Goal: Task Accomplishment & Management: Use online tool/utility

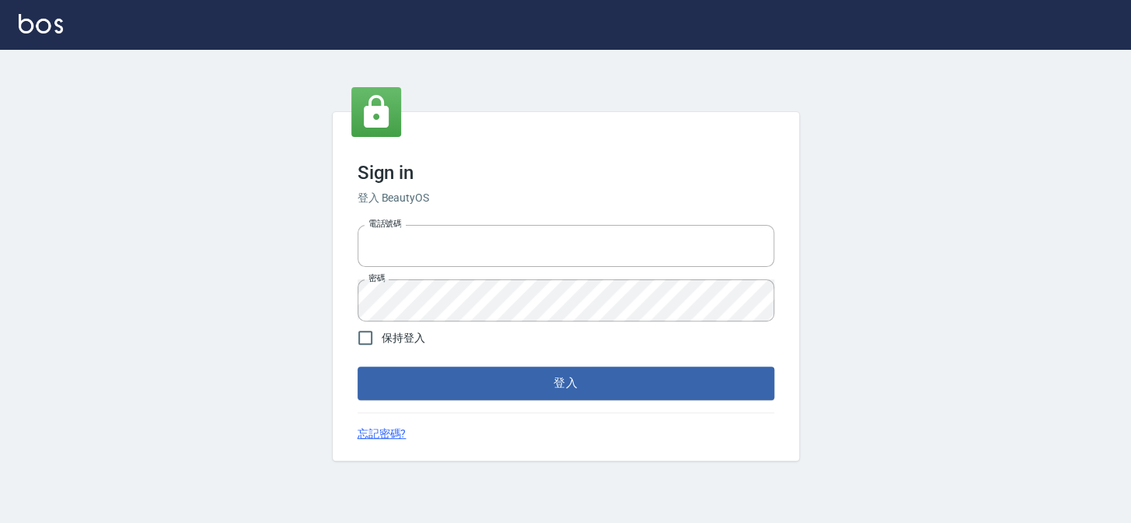
type input "27151227"
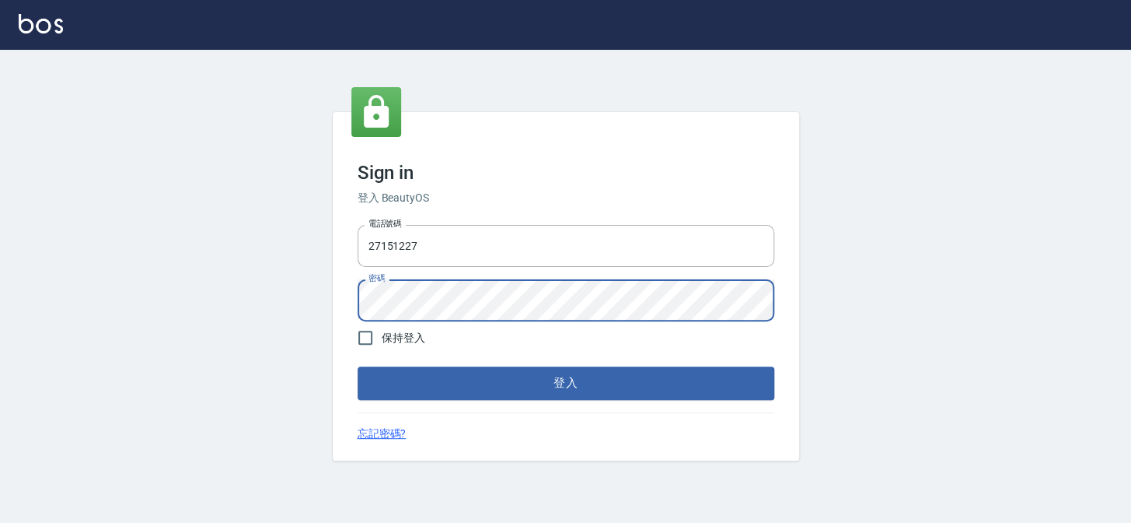
click at [293, 281] on div "Sign in 登入 BeautyOS 電話號碼 [PHONE_NUMBER] 電話號碼 密碼 密碼 保持登入 登入 忘記密碼?" at bounding box center [565, 286] width 1131 height 473
click at [358, 366] on button "登入" at bounding box center [566, 382] width 417 height 33
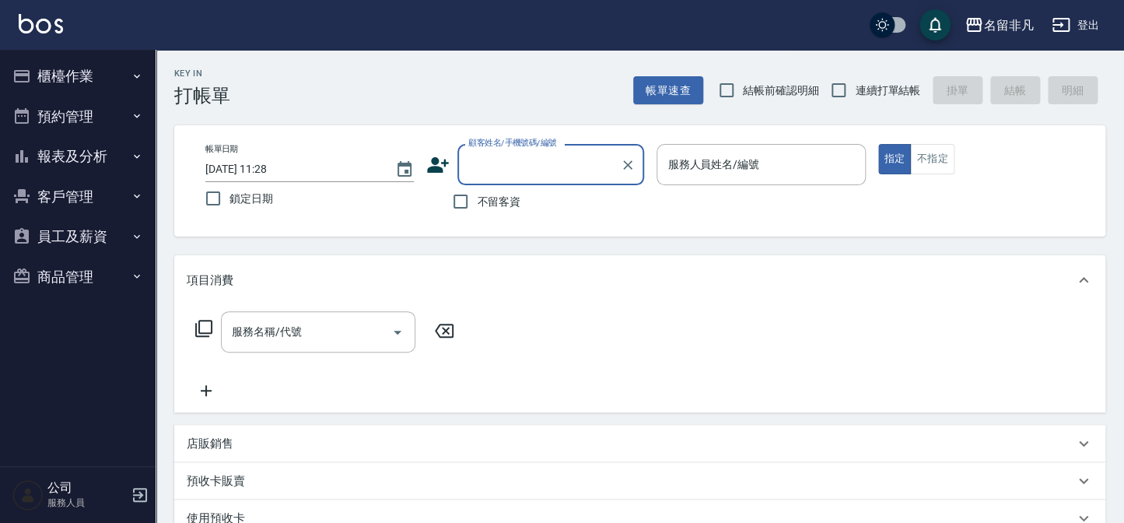
click at [490, 206] on span "不留客資" at bounding box center [499, 202] width 44 height 16
click at [477, 206] on input "不留客資" at bounding box center [460, 201] width 33 height 33
checkbox input "true"
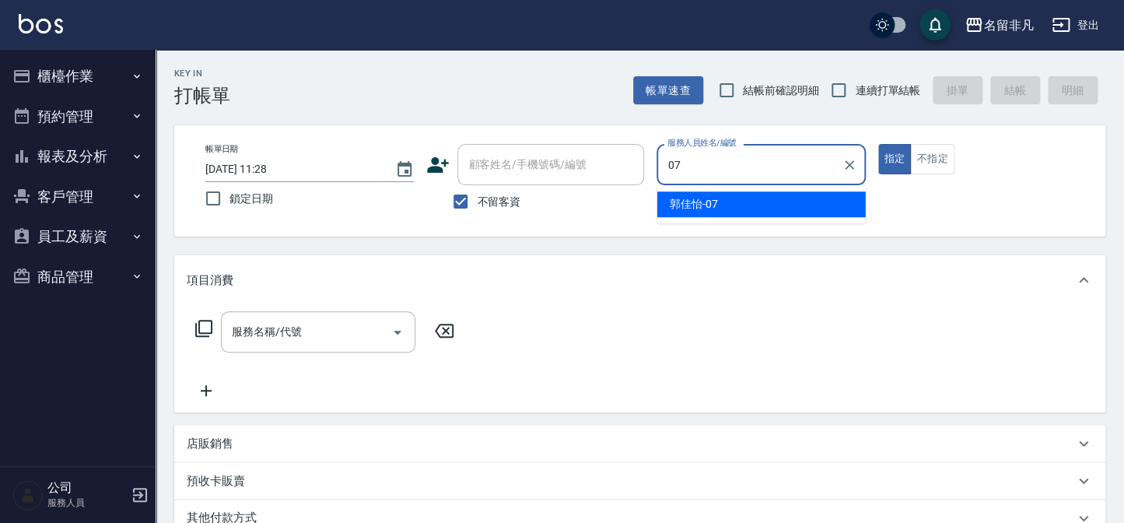
type input "07"
type button "true"
type input "[PERSON_NAME]-07"
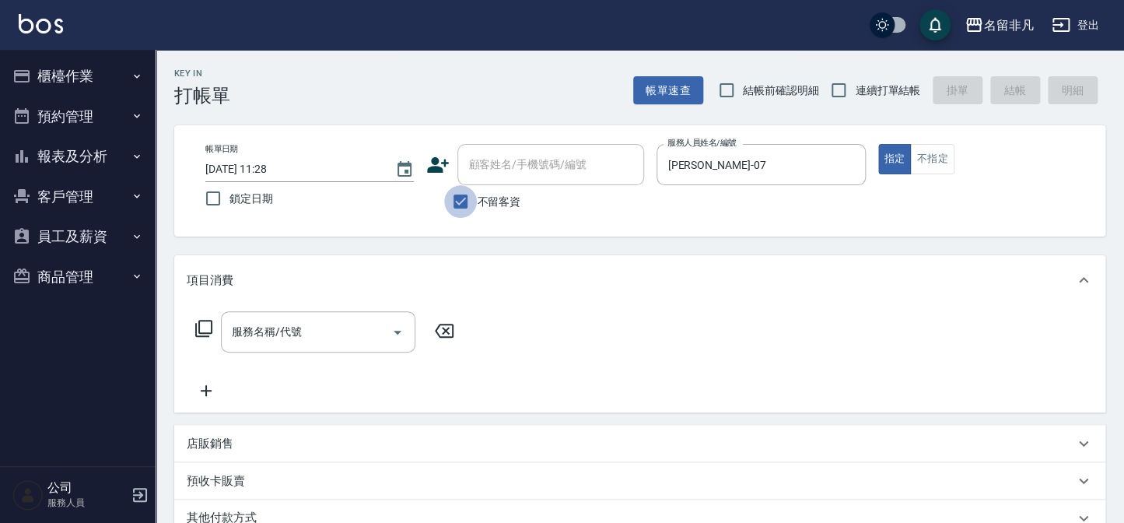
click at [476, 202] on input "不留客資" at bounding box center [460, 201] width 33 height 33
checkbox input "false"
click at [491, 173] on input "顧客姓名/手機號碼/編號" at bounding box center [538, 164] width 149 height 27
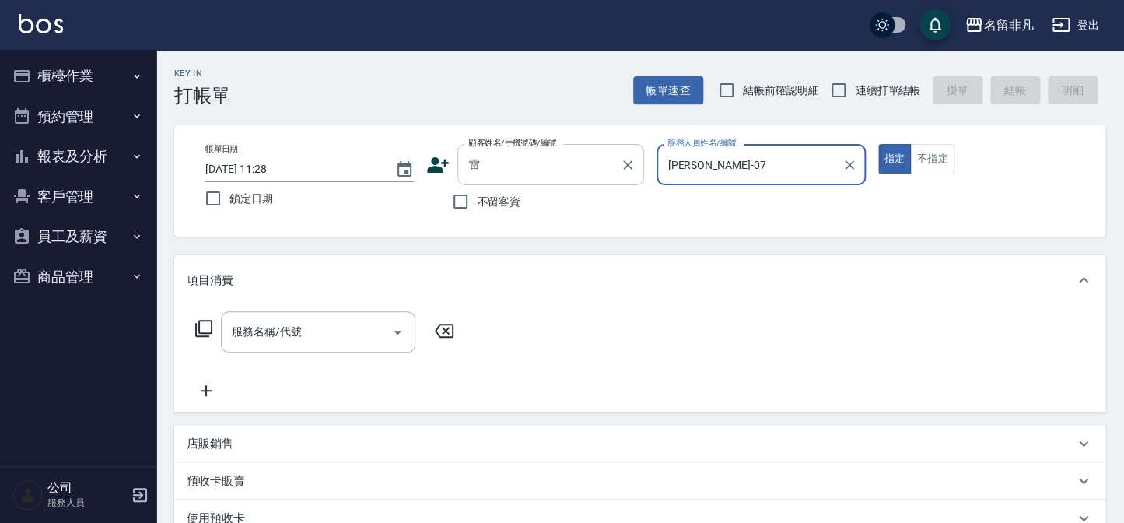
drag, startPoint x: 513, startPoint y: 152, endPoint x: 505, endPoint y: 156, distance: 9.7
click at [513, 153] on input "雷" at bounding box center [538, 164] width 149 height 27
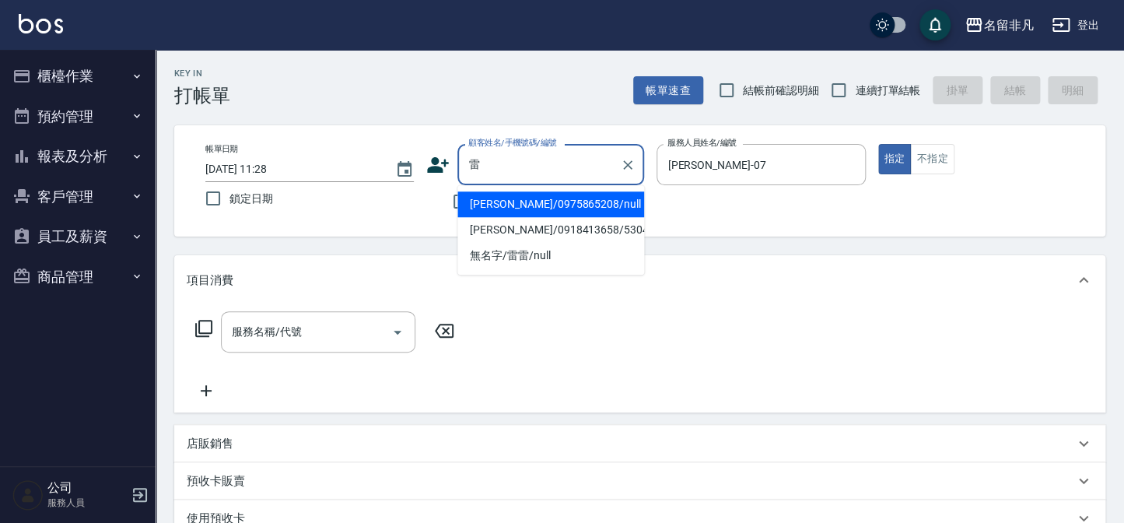
click at [527, 201] on li "[PERSON_NAME]/0975865208/null" at bounding box center [550, 204] width 187 height 26
type input "[PERSON_NAME]/0975865208/null"
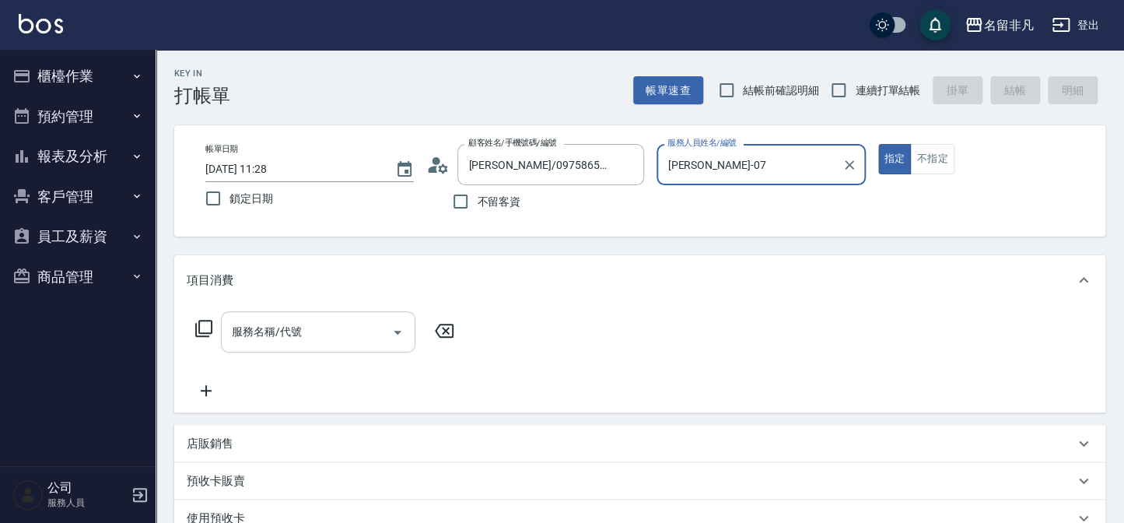
click at [300, 318] on input "服務名稱/代號" at bounding box center [306, 331] width 157 height 27
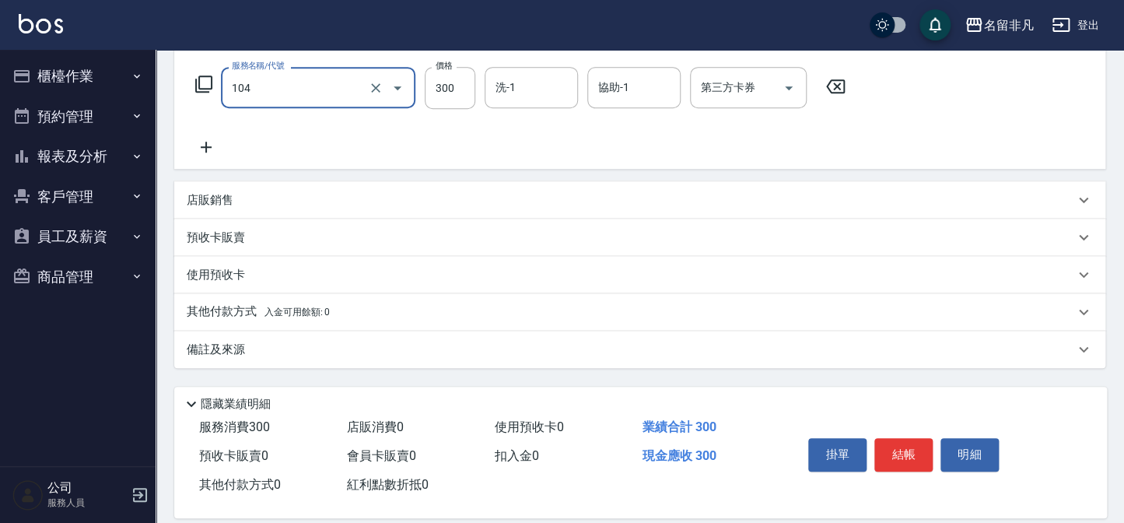
scroll to position [262, 0]
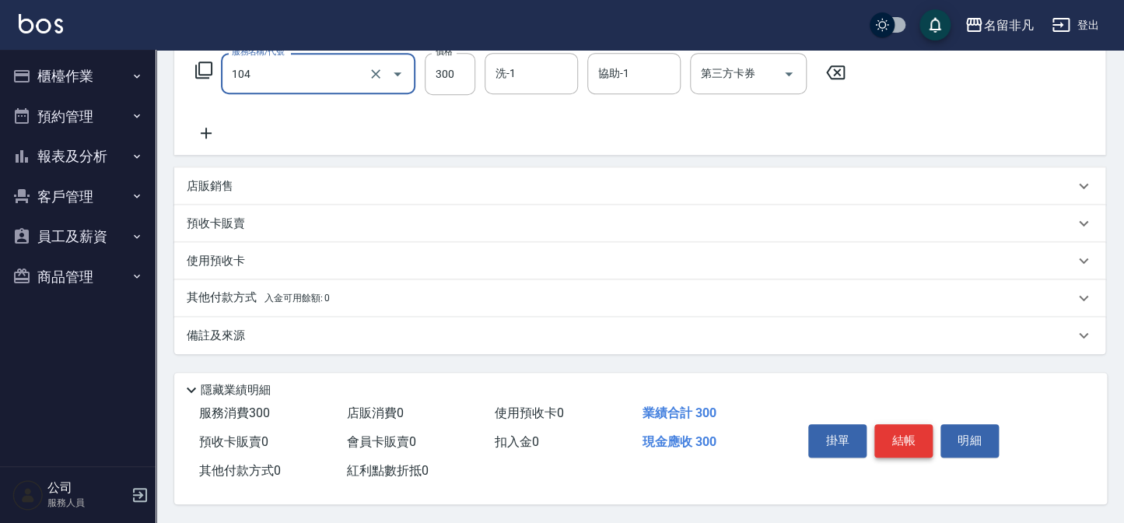
type input "洗髮(104)"
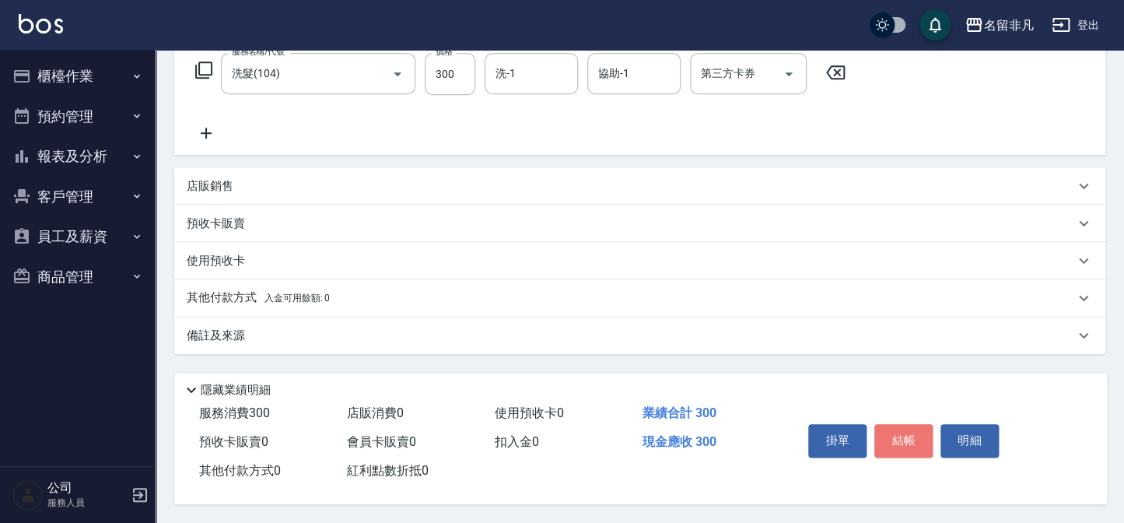
click at [884, 433] on button "結帳" at bounding box center [903, 440] width 58 height 33
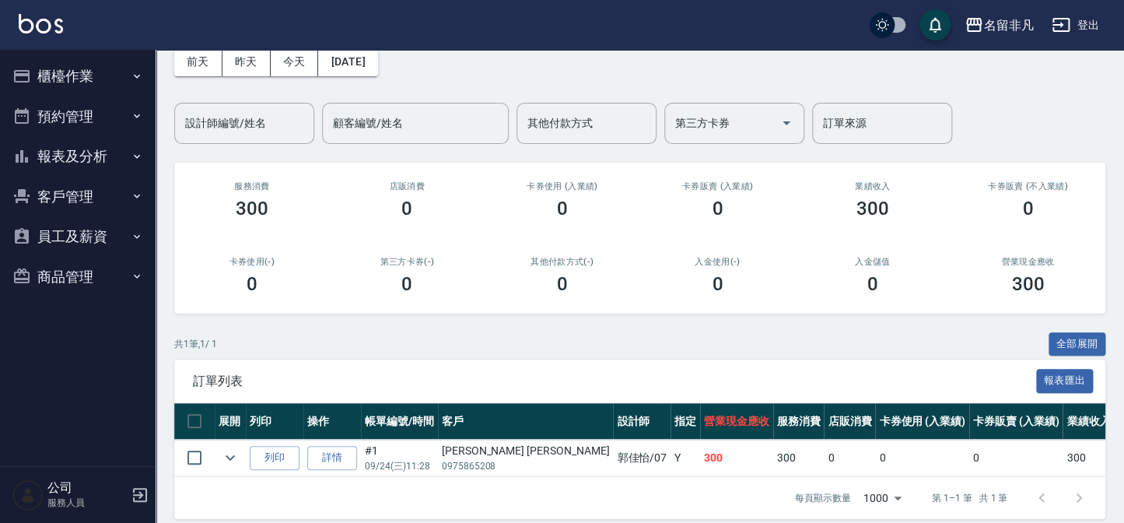
scroll to position [103, 0]
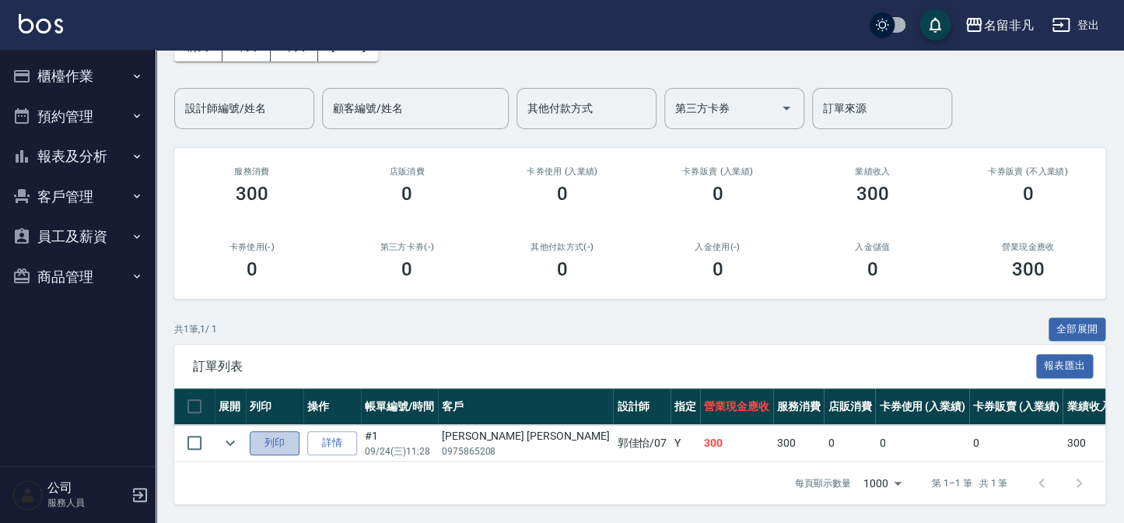
click at [278, 435] on button "列印" at bounding box center [275, 443] width 50 height 24
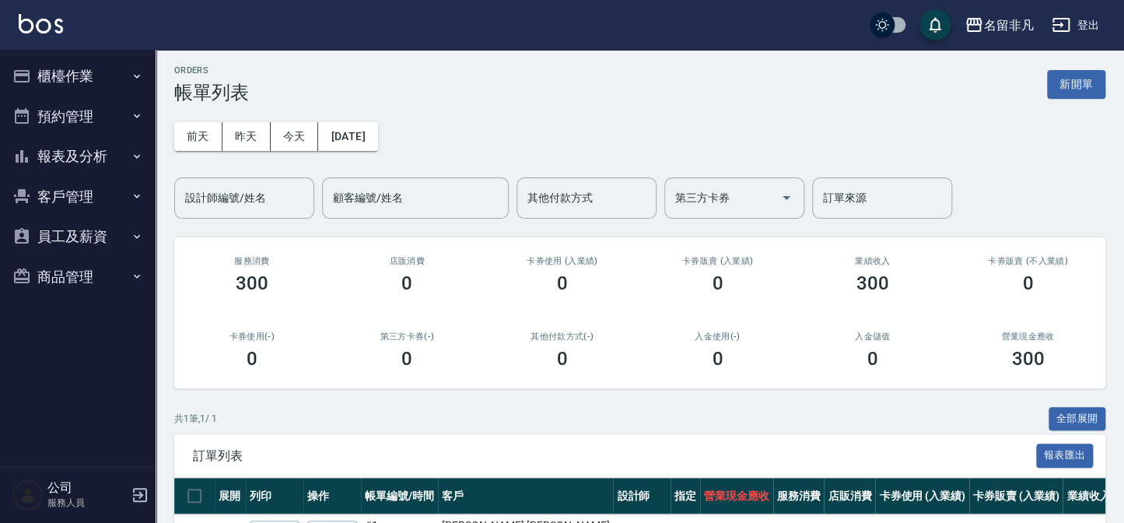
scroll to position [0, 0]
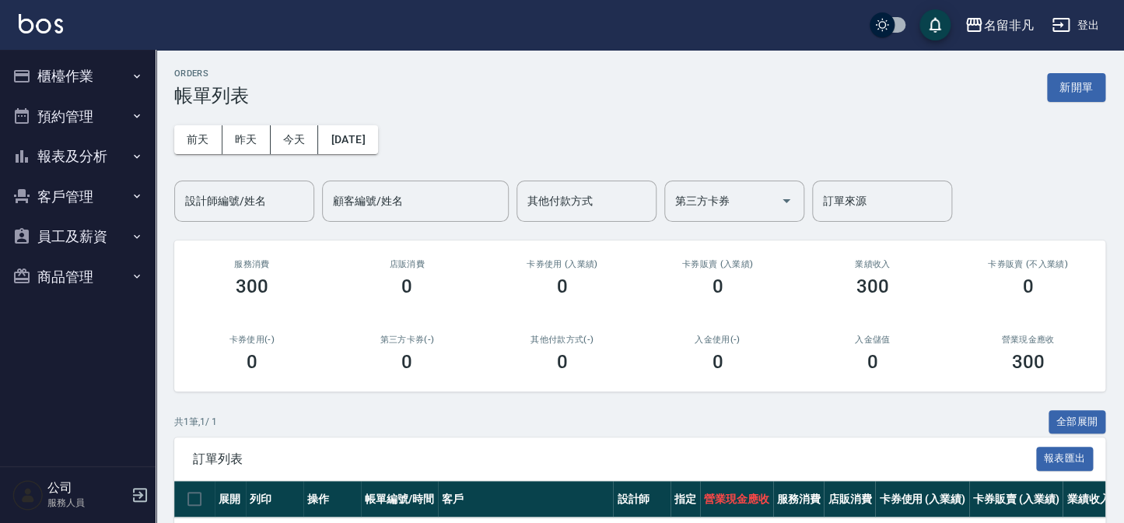
click at [1065, 93] on button "新開單" at bounding box center [1076, 87] width 58 height 29
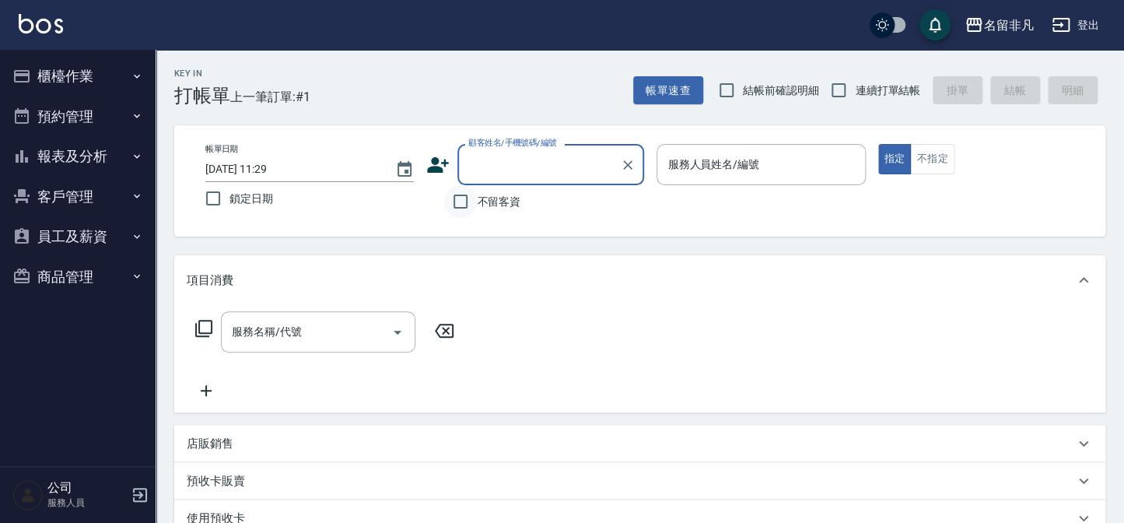
click at [470, 206] on input "不留客資" at bounding box center [460, 201] width 33 height 33
checkbox input "true"
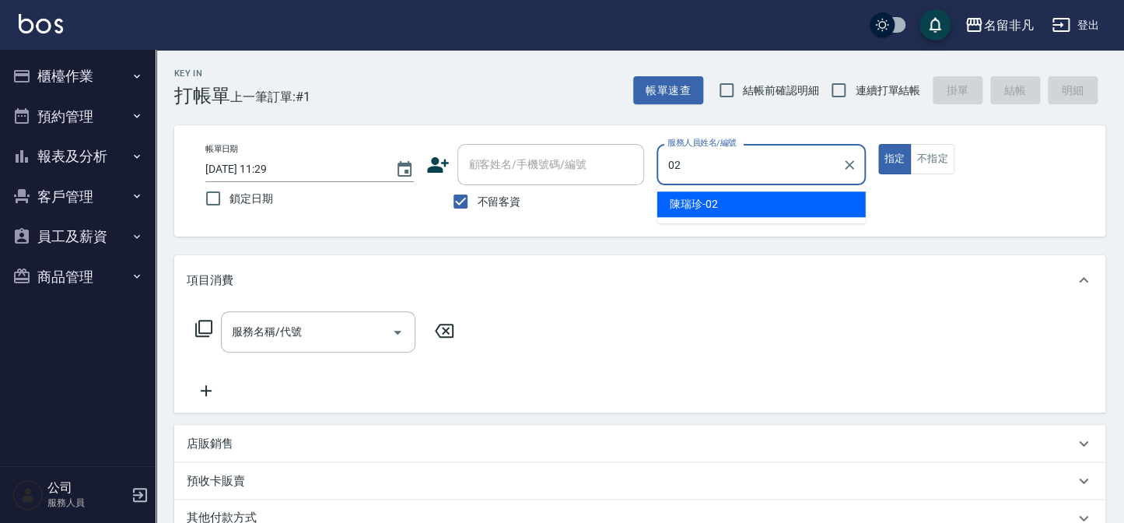
type input "[PERSON_NAME]-02"
type button "true"
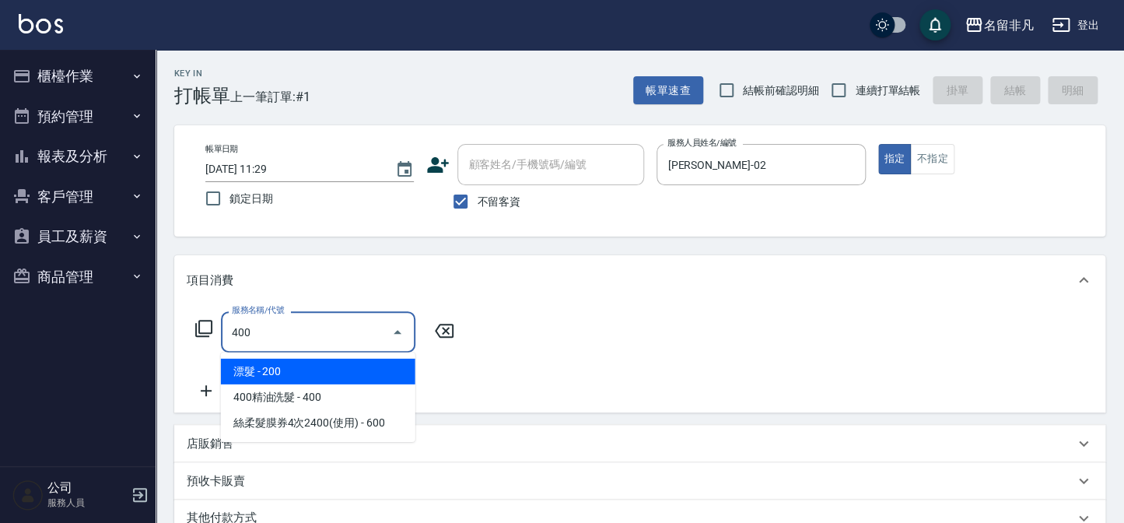
type input "400"
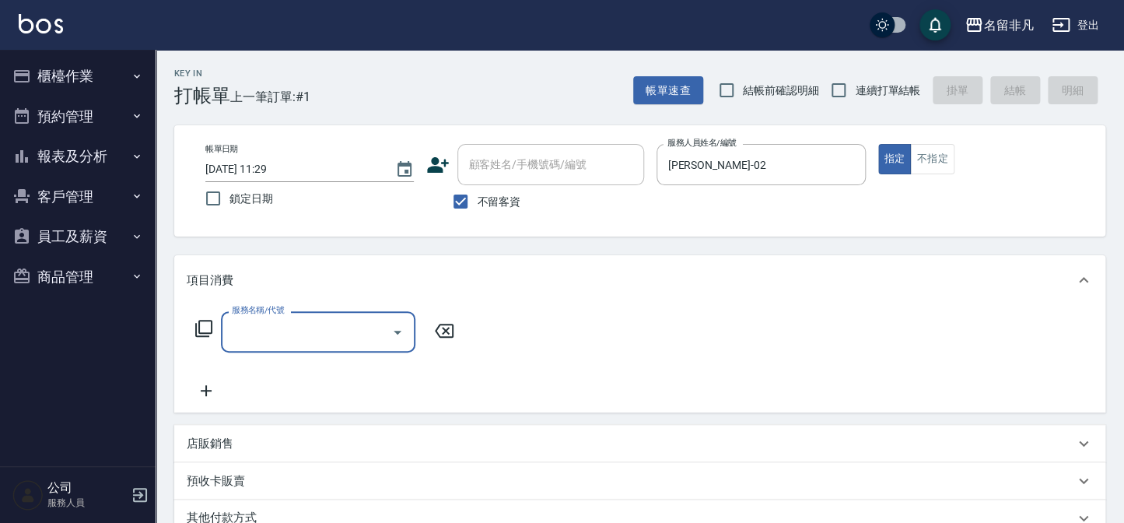
click at [51, 73] on button "櫃檯作業" at bounding box center [77, 76] width 143 height 40
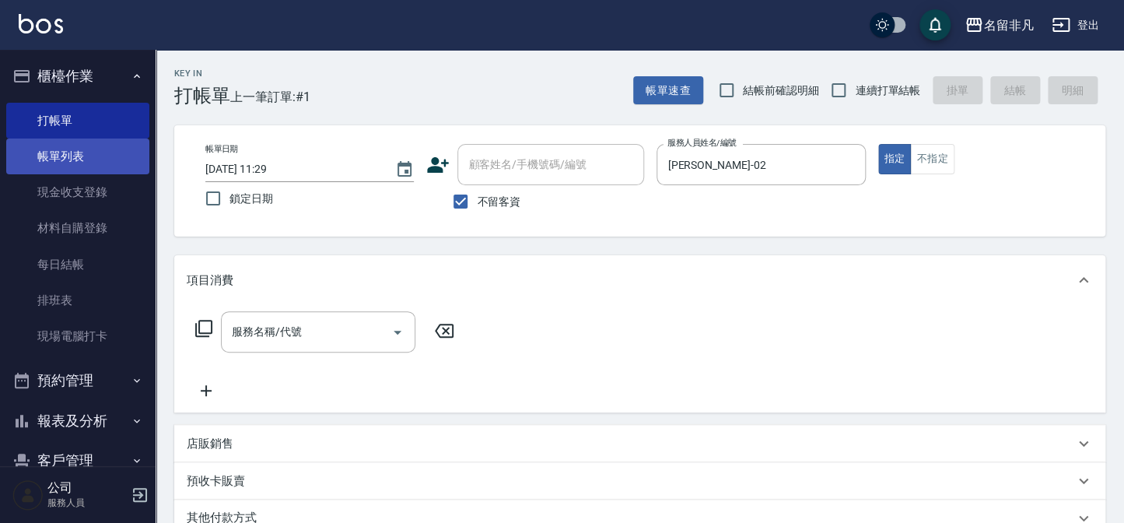
click at [75, 152] on link "帳單列表" at bounding box center [77, 156] width 143 height 36
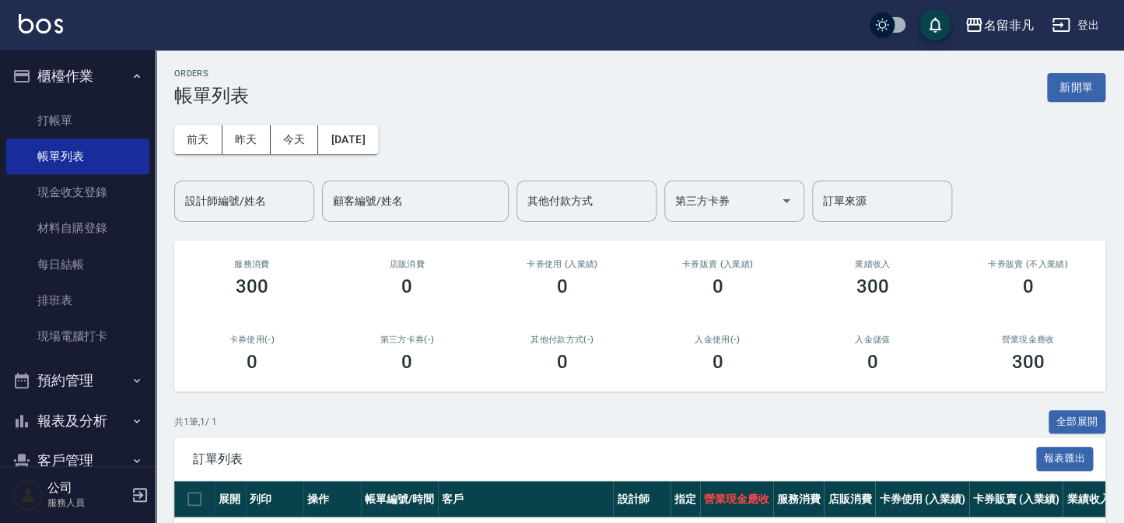
click at [1051, 101] on button "新開單" at bounding box center [1076, 87] width 58 height 29
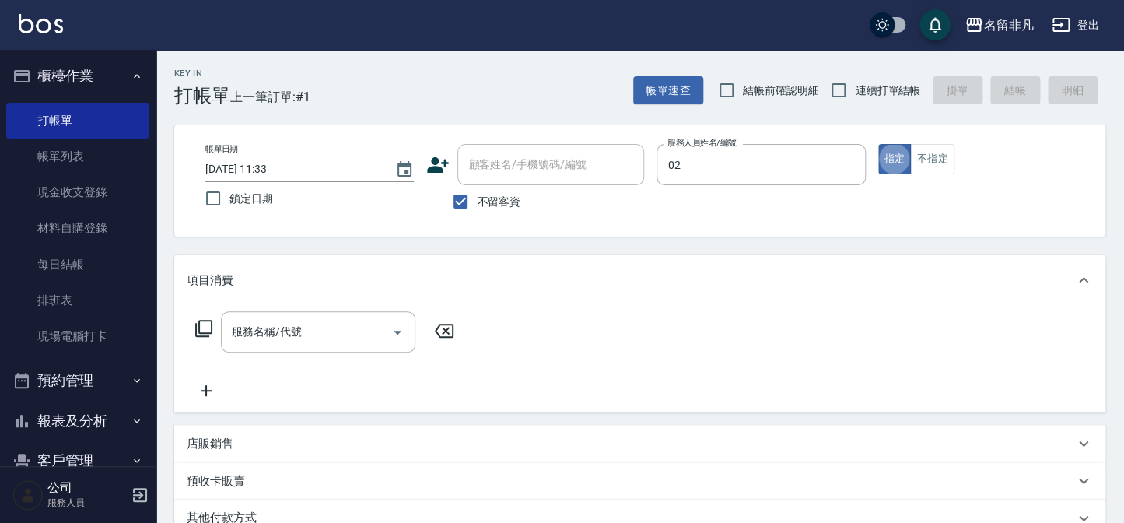
type input "[PERSON_NAME]-02"
type button "true"
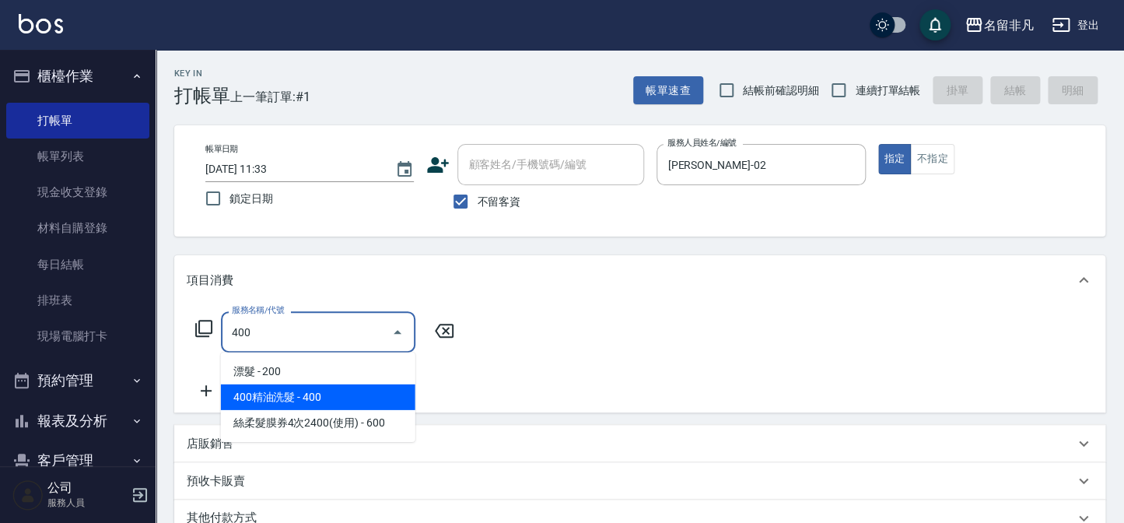
click at [264, 396] on span "400精油洗髮 - 400" at bounding box center [318, 397] width 194 height 26
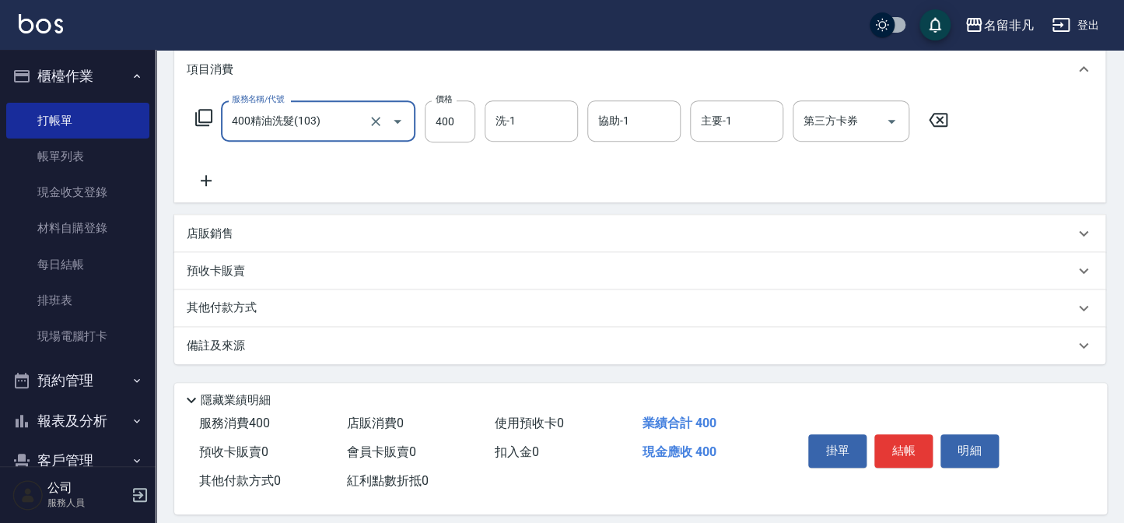
scroll to position [225, 0]
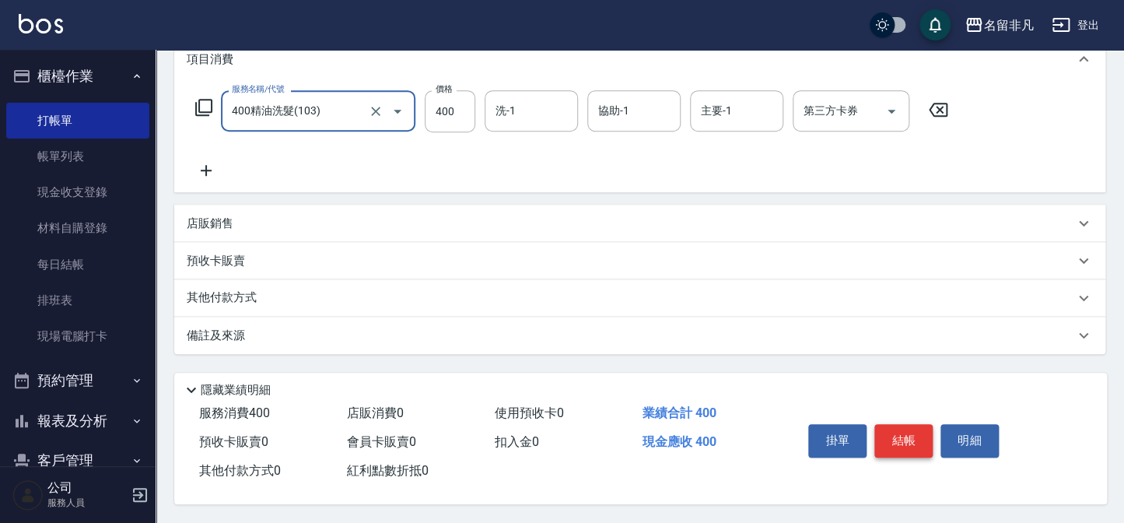
type input "400精油洗髮(103)"
click at [883, 437] on button "結帳" at bounding box center [903, 440] width 58 height 33
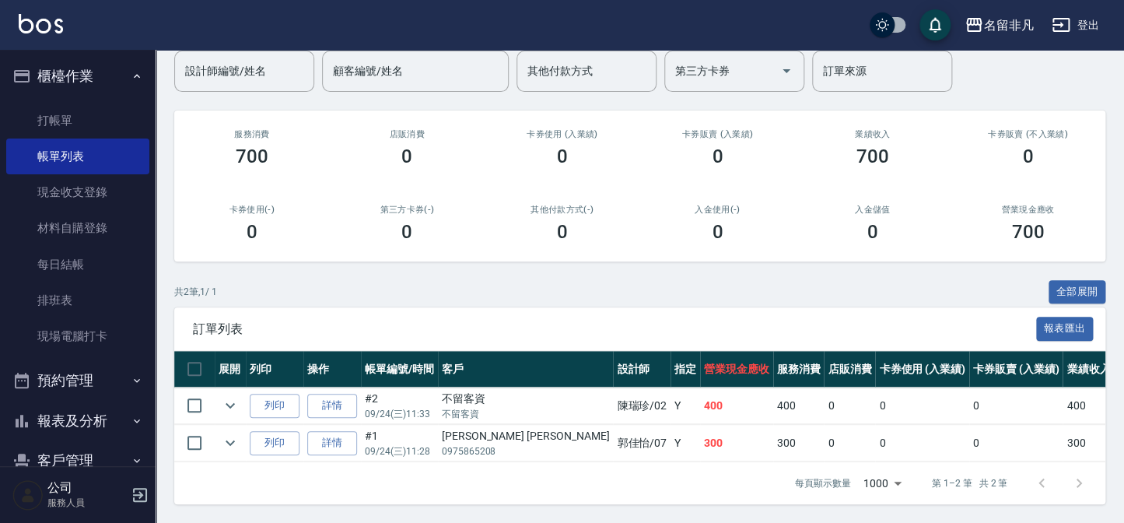
scroll to position [140, 0]
click at [288, 396] on button "列印" at bounding box center [275, 405] width 50 height 24
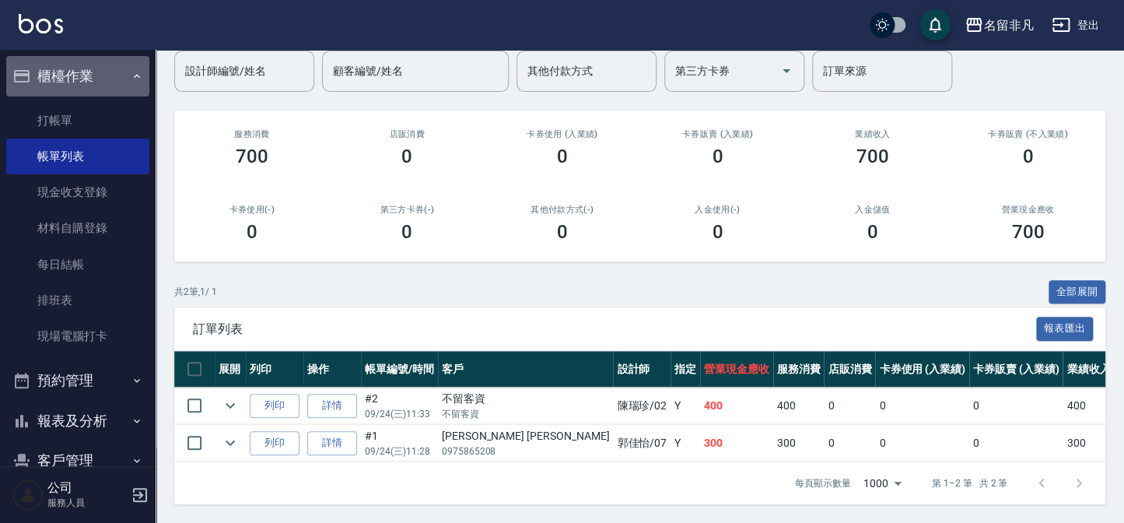
click at [131, 71] on icon "button" at bounding box center [137, 76] width 12 height 12
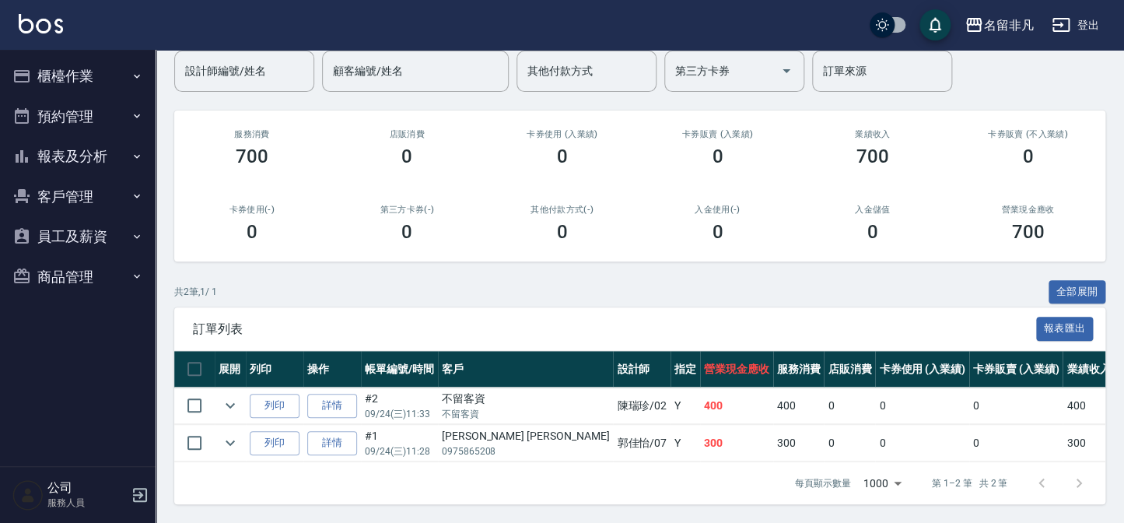
click at [85, 157] on button "報表及分析" at bounding box center [77, 156] width 143 height 40
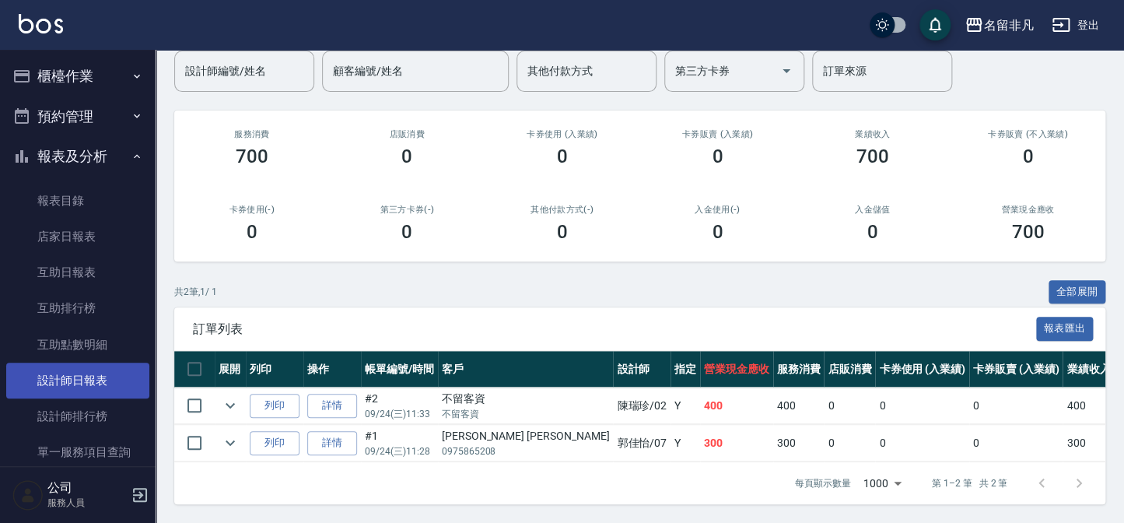
click at [106, 374] on link "設計師日報表" at bounding box center [77, 380] width 143 height 36
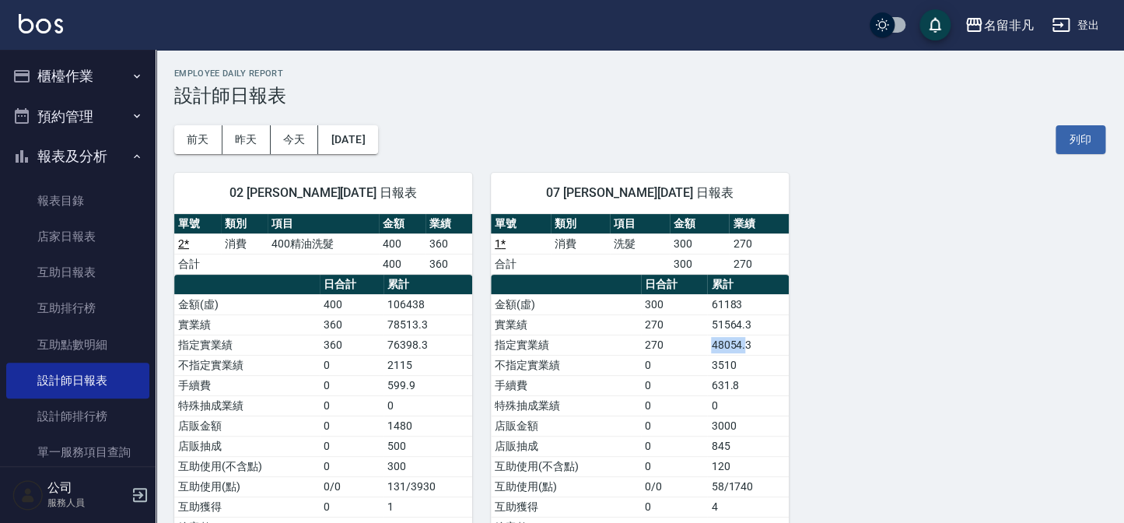
drag, startPoint x: 706, startPoint y: 351, endPoint x: 745, endPoint y: 351, distance: 38.9
click at [745, 351] on tr "指定實業績 270 48054.3" at bounding box center [640, 344] width 298 height 20
click at [715, 351] on td "48054.3" at bounding box center [748, 344] width 82 height 20
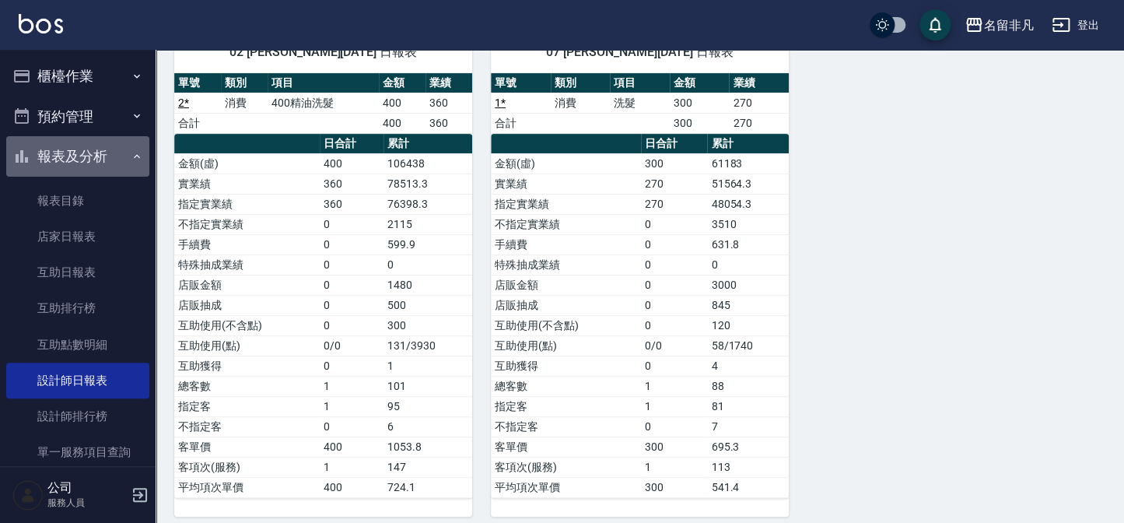
click at [82, 160] on button "報表及分析" at bounding box center [77, 156] width 143 height 40
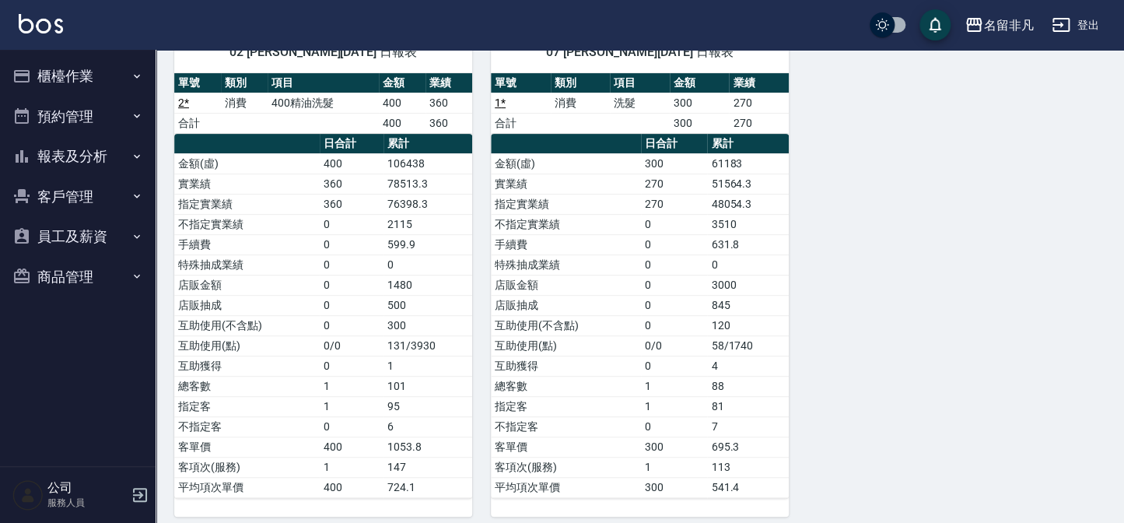
click at [88, 75] on button "櫃檯作業" at bounding box center [77, 76] width 143 height 40
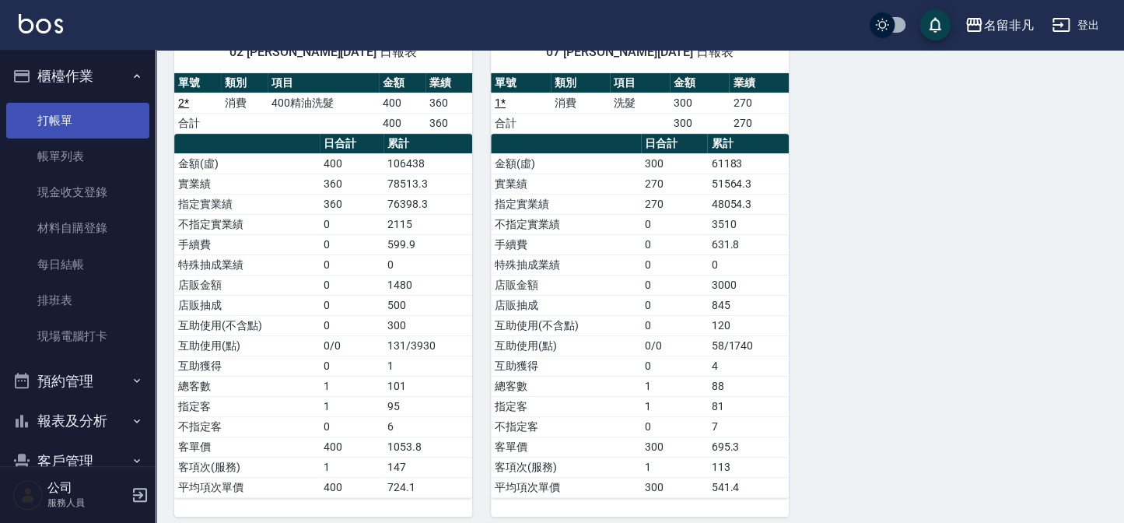
click at [91, 114] on link "打帳單" at bounding box center [77, 121] width 143 height 36
